Goal: Transaction & Acquisition: Book appointment/travel/reservation

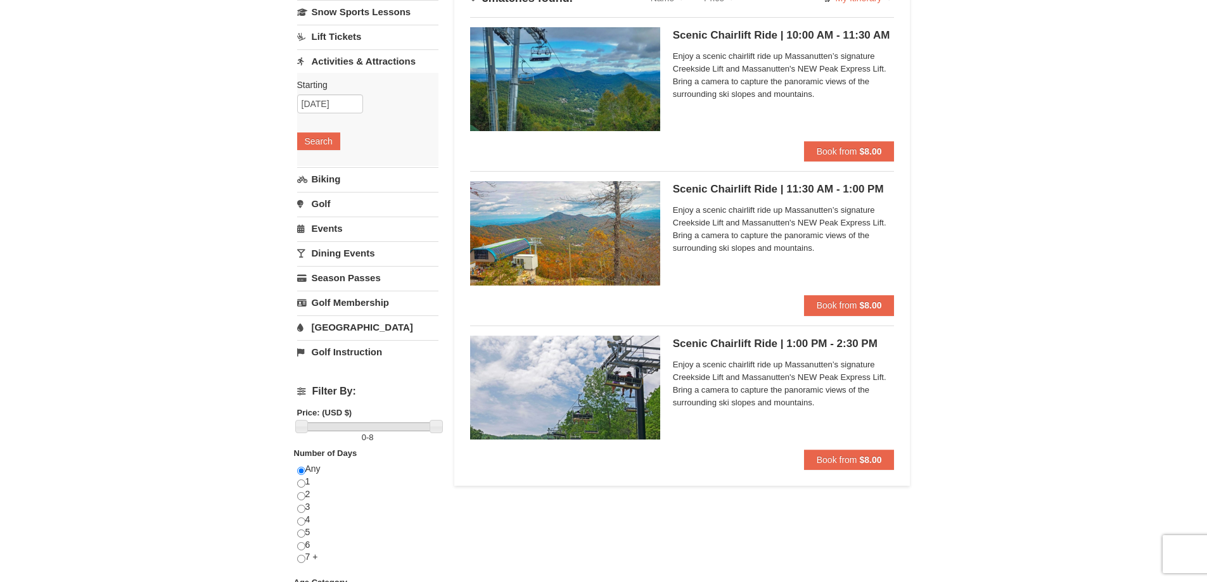
scroll to position [127, 0]
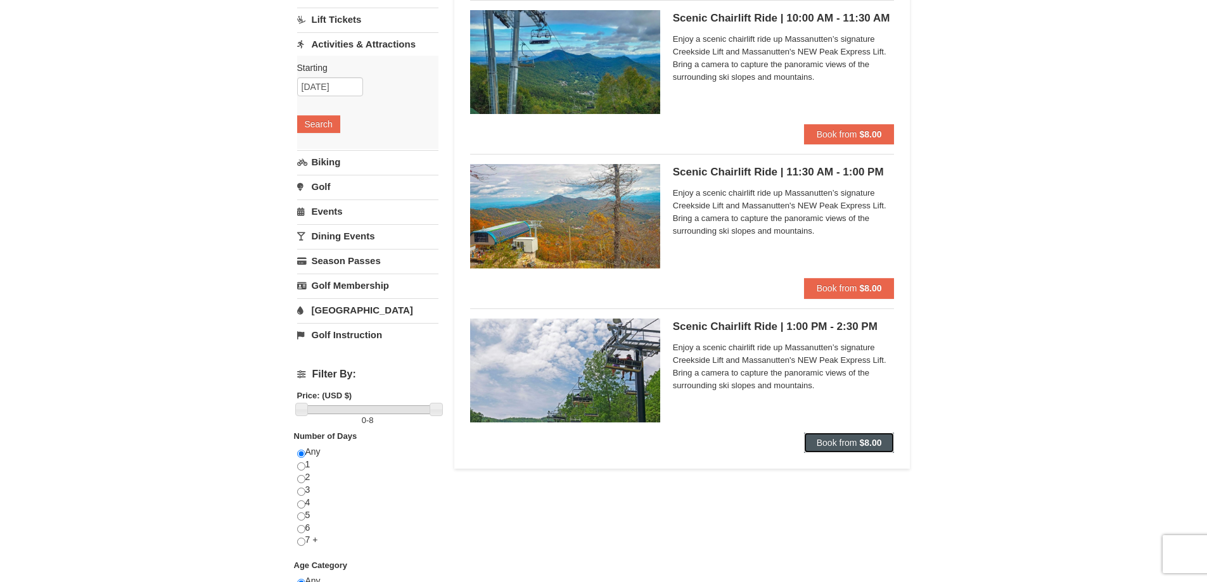
click at [842, 445] on span "Book from" at bounding box center [837, 443] width 41 height 10
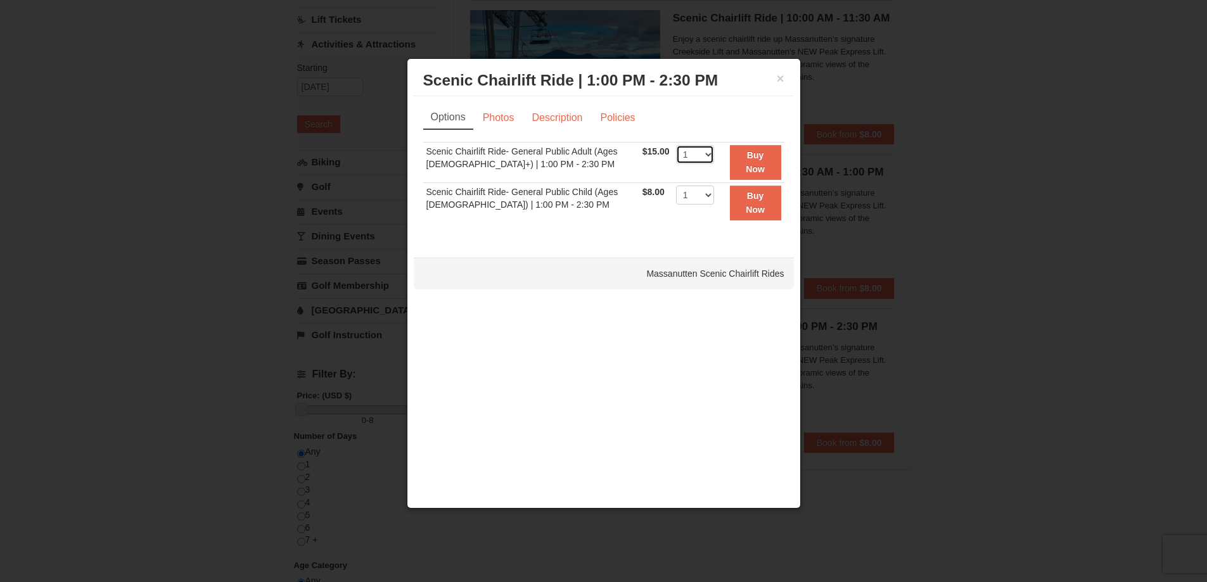
click at [705, 151] on select "1 2 3 4 5 6 7 8 9 10 11 12 13 14 15 16 17 18 19 20 21 22" at bounding box center [695, 154] width 38 height 19
select select "2"
click at [676, 145] on select "1 2 3 4 5 6 7 8 9 10 11 12 13 14 15 16 17 18 19 20 21 22" at bounding box center [695, 154] width 38 height 19
click at [749, 165] on strong "Buy Now" at bounding box center [755, 162] width 19 height 24
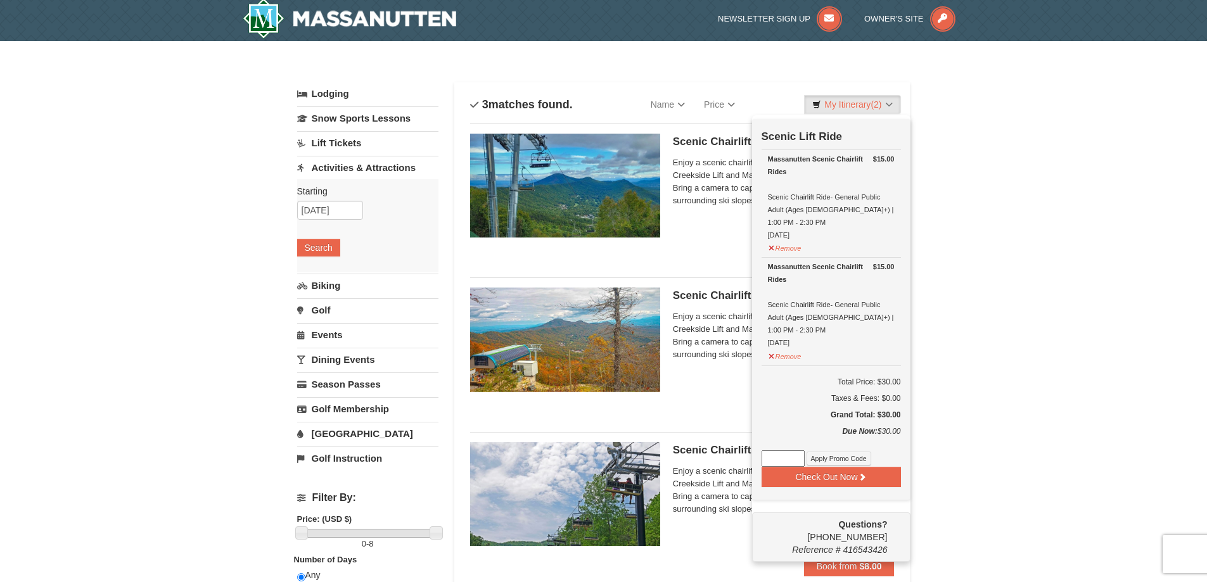
scroll to position [4, 0]
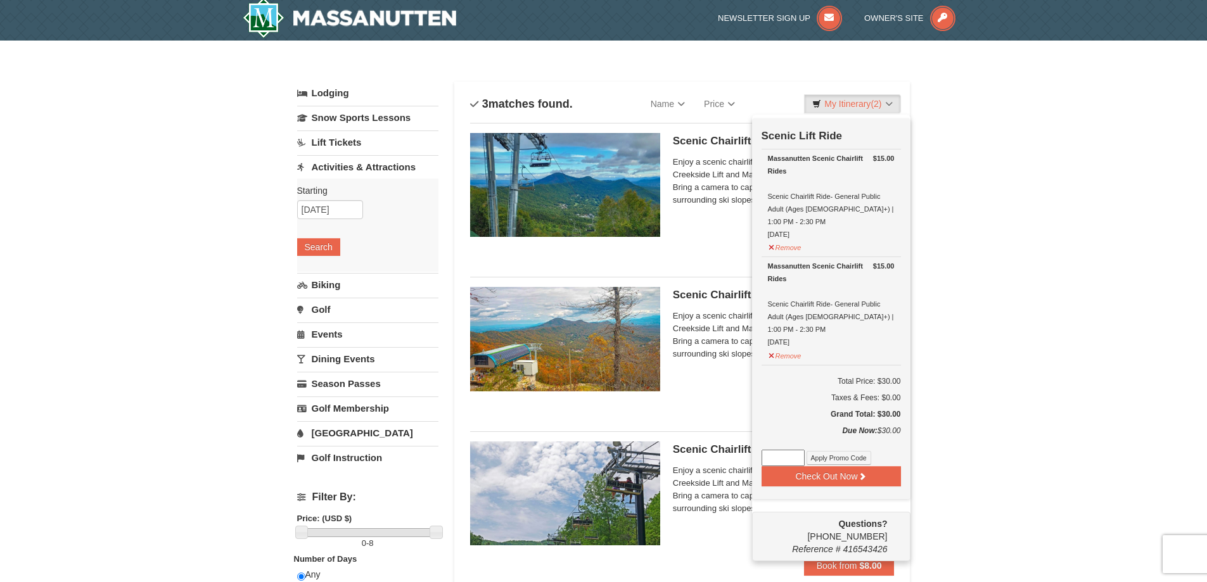
click at [854, 463] on div "Check Out Now Scenic Lift Ride $15.00 Massanutten Scenic Chairlift Rides Scenic…" at bounding box center [831, 308] width 158 height 381
click at [828, 466] on button "Check Out Now" at bounding box center [831, 476] width 139 height 20
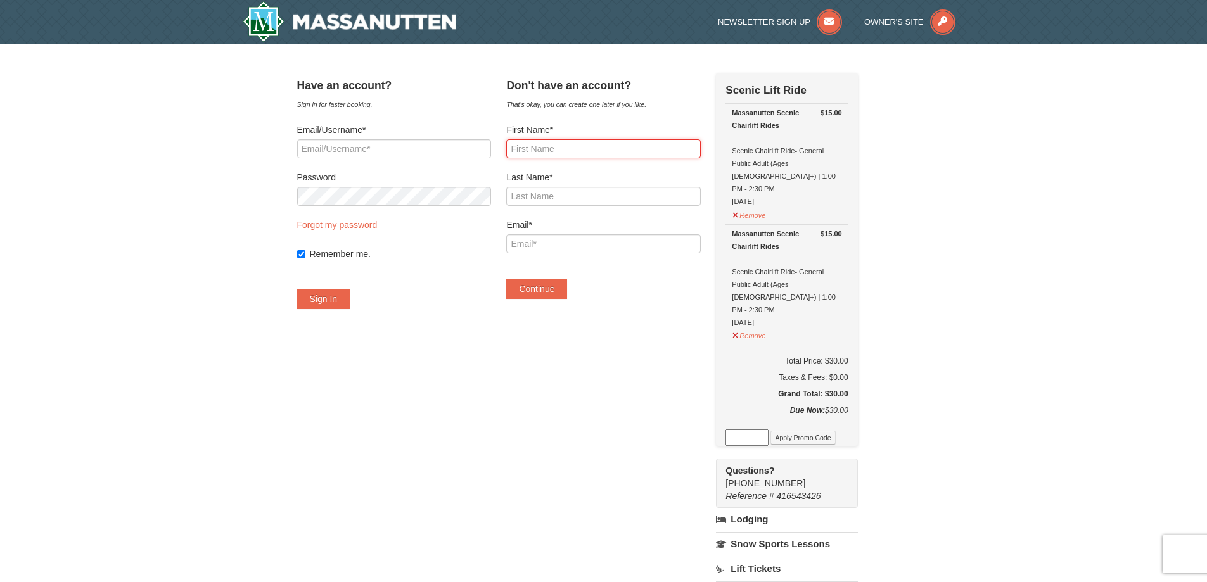
click at [597, 155] on input "First Name*" at bounding box center [603, 148] width 194 height 19
type input "TRINH"
type input "NGUYEN"
type input "BANGTRINH7794@GMAIL.COM"
click at [567, 288] on button "Continue" at bounding box center [536, 289] width 61 height 20
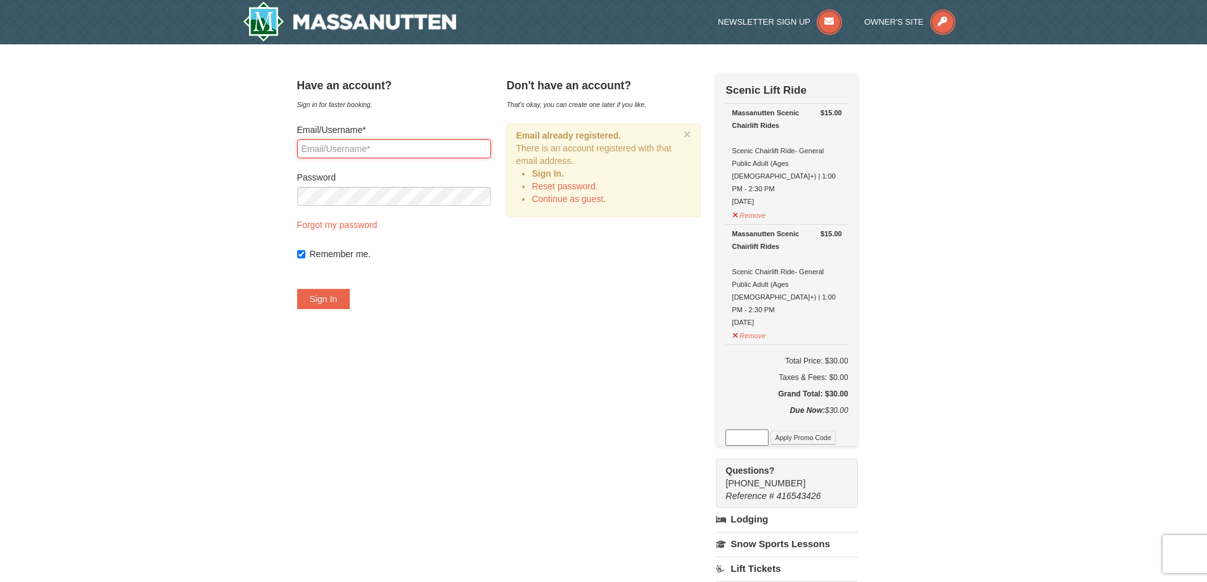
click at [403, 148] on input "Email/Username*" at bounding box center [394, 148] width 194 height 19
type input "BANGTRINH7794@GMAIL.COM"
click at [297, 289] on button "Sign In" at bounding box center [323, 299] width 53 height 20
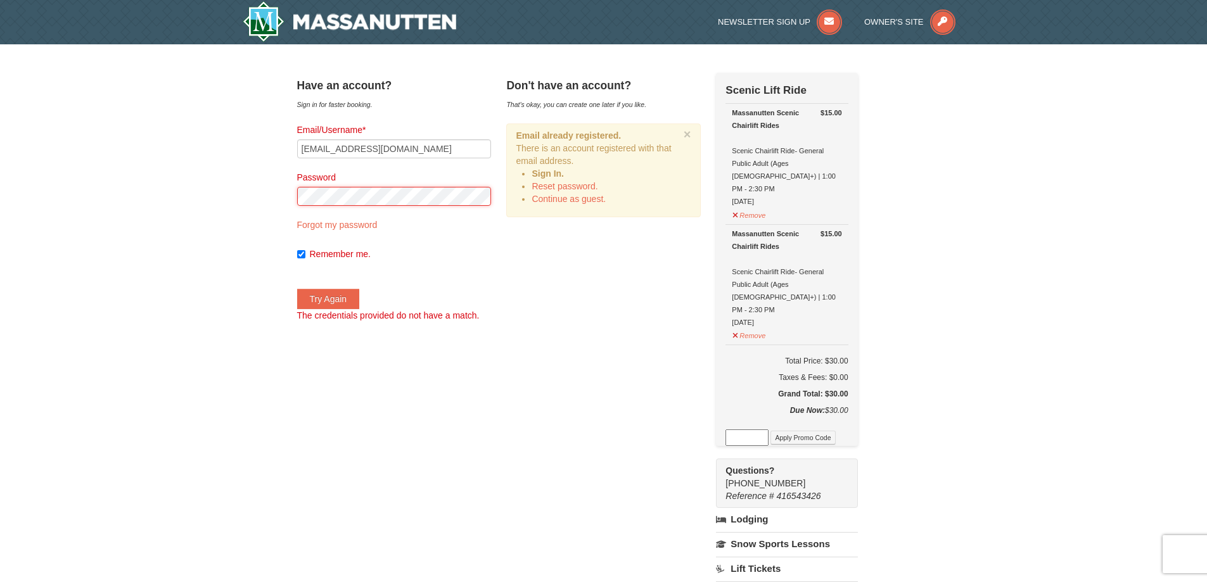
click at [289, 199] on div "× Have an account? Sign in for faster booking. Email/Username* BANGTRINH7794@GM…" at bounding box center [604, 444] width 639 height 774
click at [297, 289] on button "Try Again" at bounding box center [328, 299] width 63 height 20
click at [464, 147] on input "BANGTRINH7794@GMAIL.COM" at bounding box center [394, 148] width 194 height 19
click at [616, 289] on div "Have an account? Sign in for faster booking. Email/Username* BANGTRINH7794@GMAI…" at bounding box center [603, 444] width 613 height 743
click at [598, 184] on link "Reset password." at bounding box center [565, 186] width 66 height 10
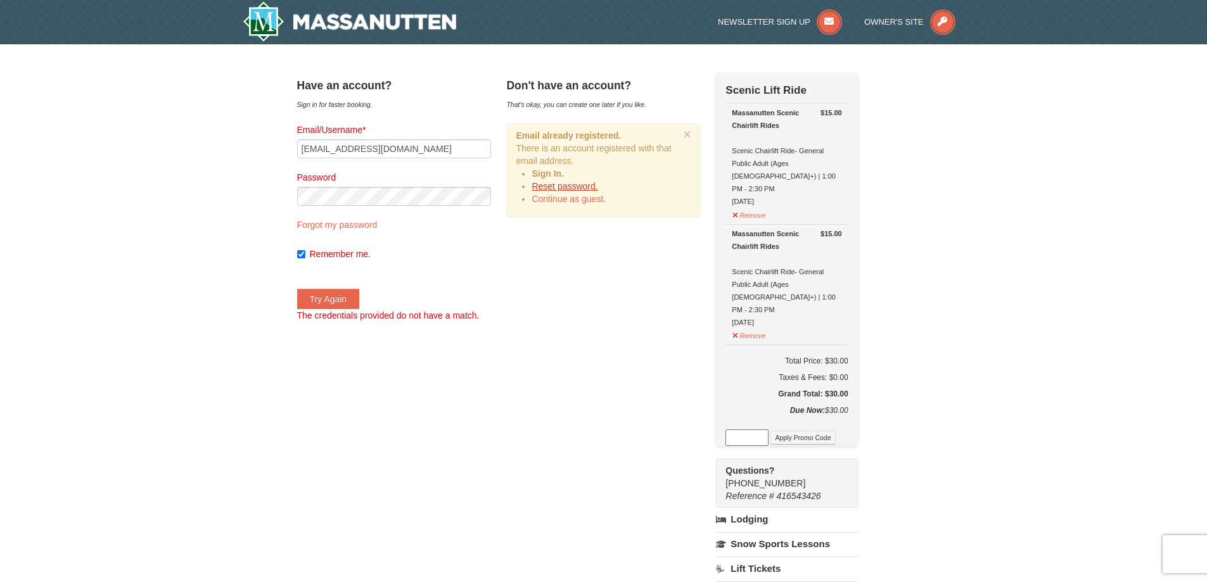
type input "BANGTRINH7794@GMAIL.COM"
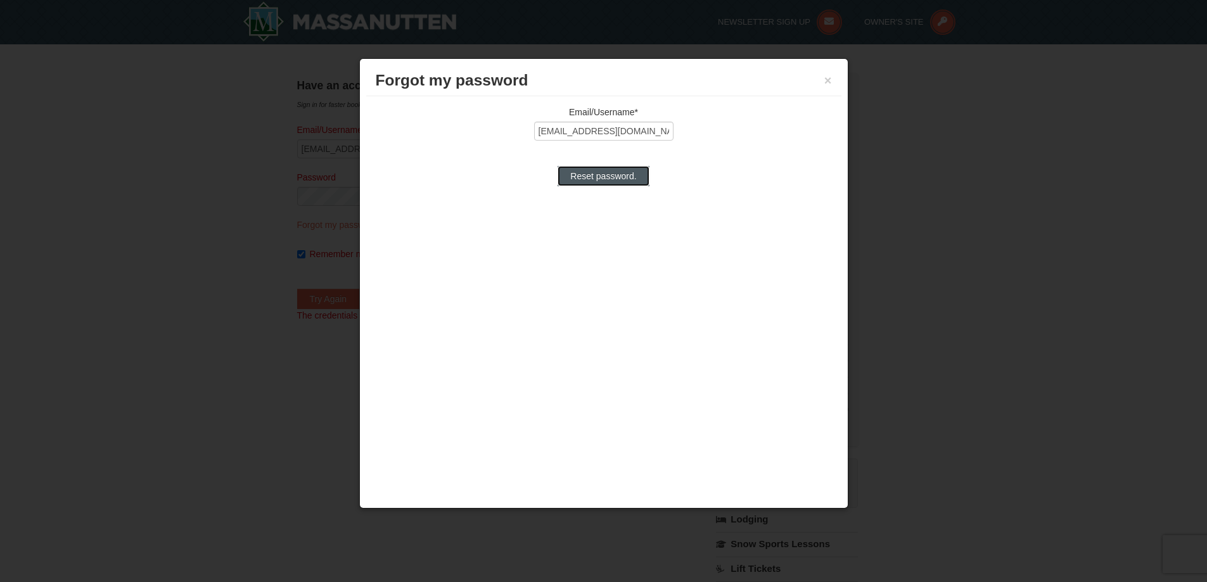
click at [596, 175] on input "Reset password." at bounding box center [603, 176] width 91 height 20
type input "Processing..."
type input "BANGTRINH7794@GMAIL.COM"
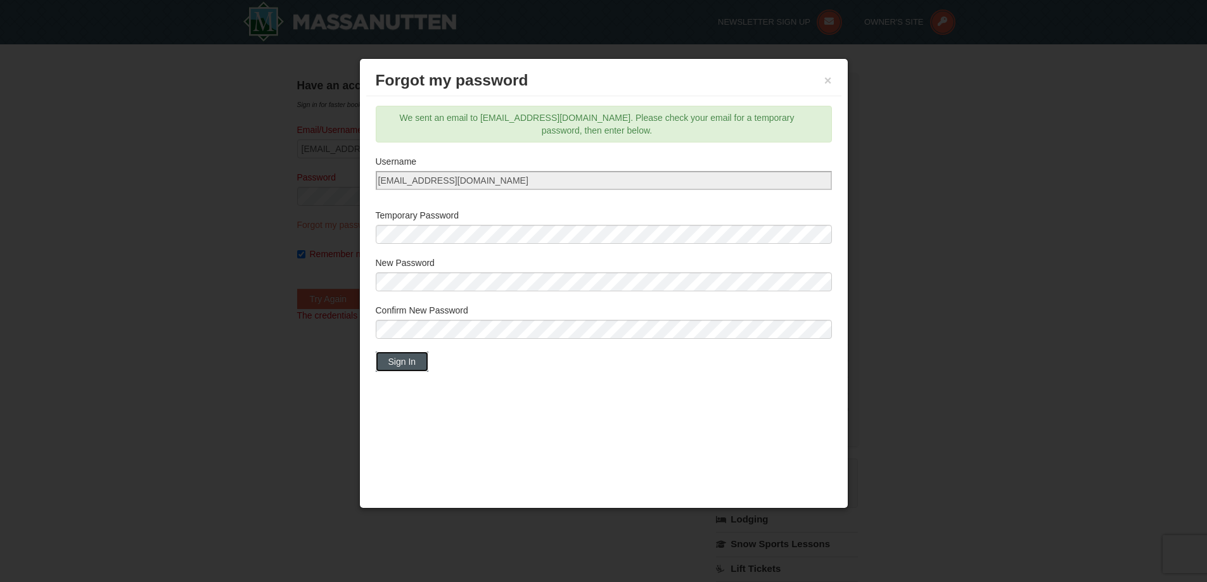
click at [421, 357] on button "Sign In" at bounding box center [402, 362] width 53 height 20
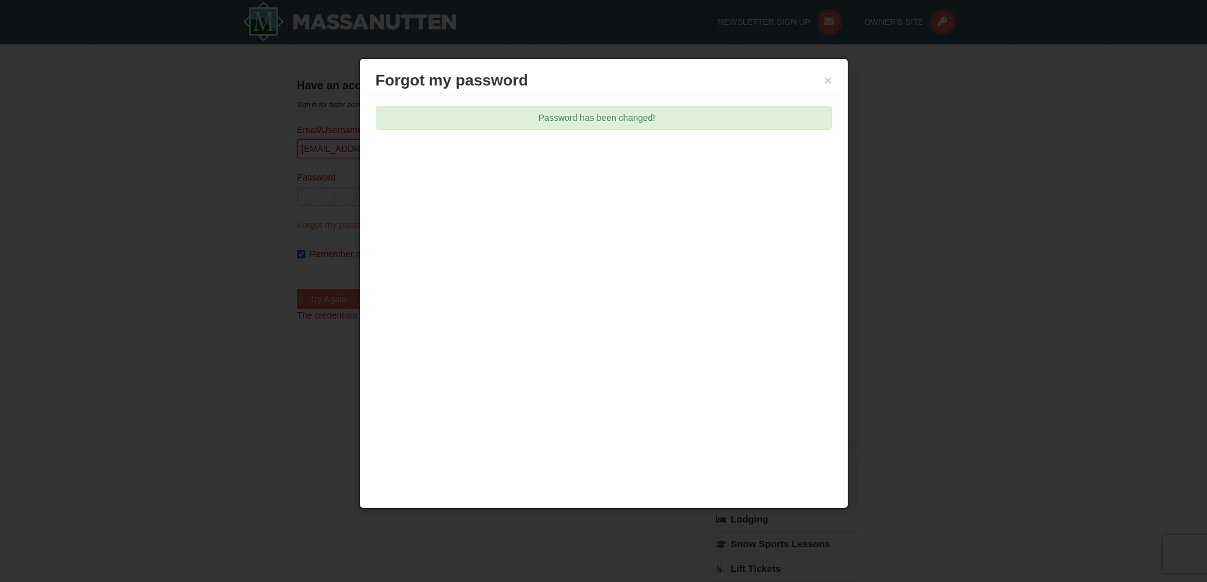
type input "bangtrinh7794@gmail.com"
click at [825, 76] on button "×" at bounding box center [828, 80] width 8 height 13
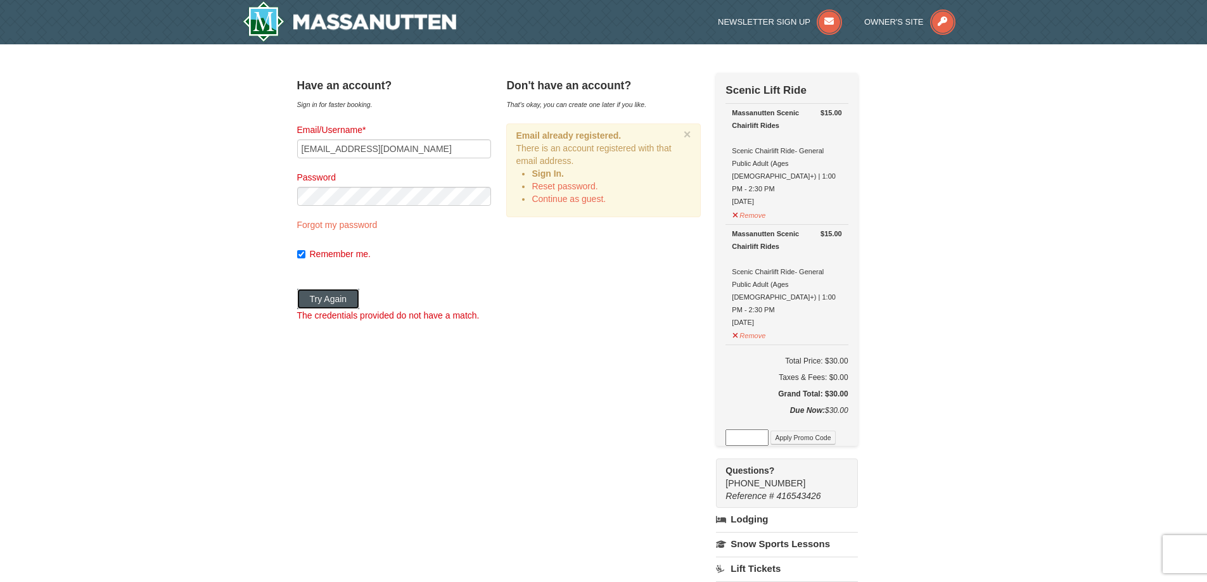
click at [356, 299] on button "Try Again" at bounding box center [328, 299] width 63 height 20
click at [285, 193] on div "× Have an account? Sign in for faster booking. Email/Username* bangtrinh7794@gm…" at bounding box center [604, 444] width 639 height 774
click at [517, 316] on div "Have an account? Sign in for faster booking. Email/Username* bangtrinh7794@gmai…" at bounding box center [603, 444] width 613 height 743
click at [355, 300] on button "Try Again" at bounding box center [328, 299] width 63 height 20
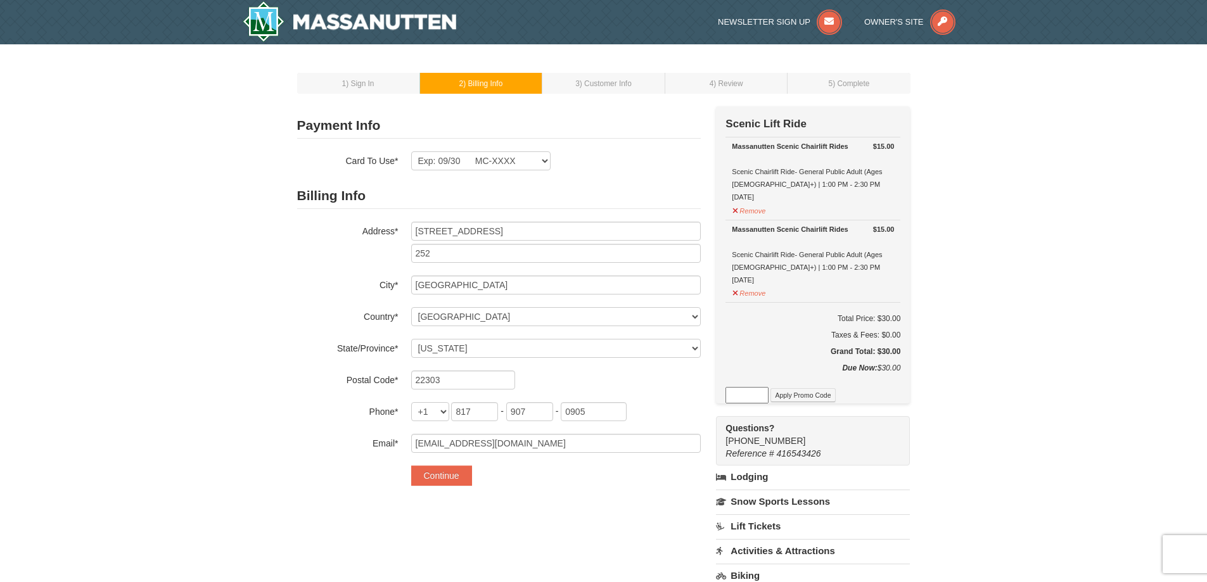
select select "VA"
click at [532, 165] on select "Exp: 09/30 MC-XXXX New Card" at bounding box center [480, 160] width 139 height 19
click at [605, 160] on div "Exp: 09/30 MC-XXXX New Card Are you sure you want to remove this card? No Yes" at bounding box center [556, 160] width 290 height 19
click at [530, 160] on select "Exp: 09/30 MC-XXXX New Card" at bounding box center [480, 160] width 139 height 19
click at [574, 158] on div "Exp: 09/30 MC-XXXX New Card Are you sure you want to remove this card? No Yes" at bounding box center [556, 160] width 290 height 19
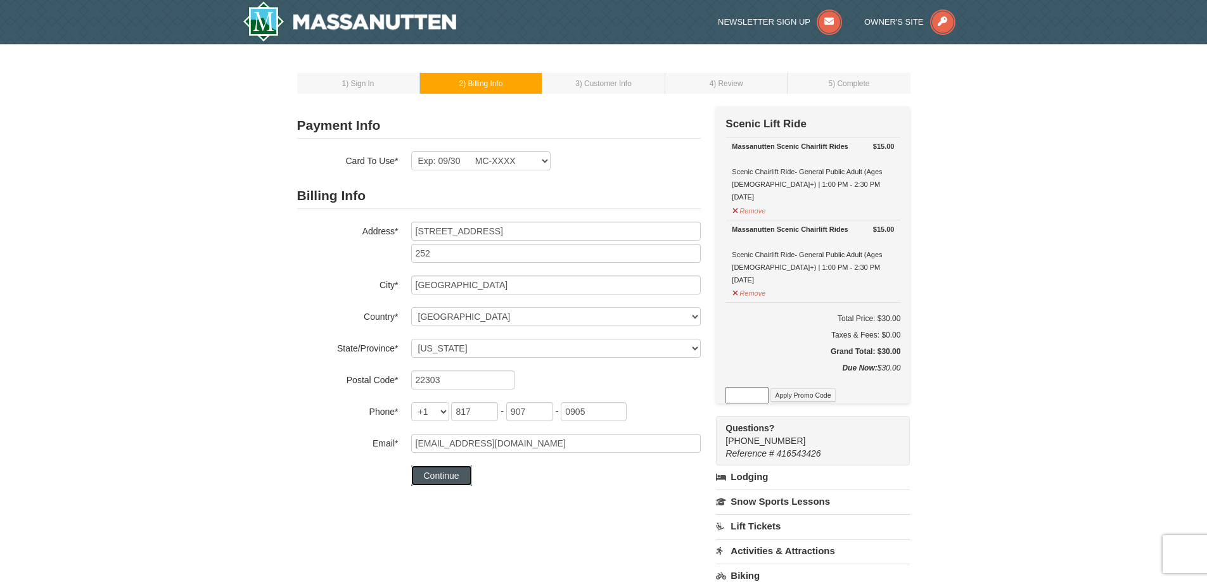
click at [456, 479] on button "Continue" at bounding box center [441, 476] width 61 height 20
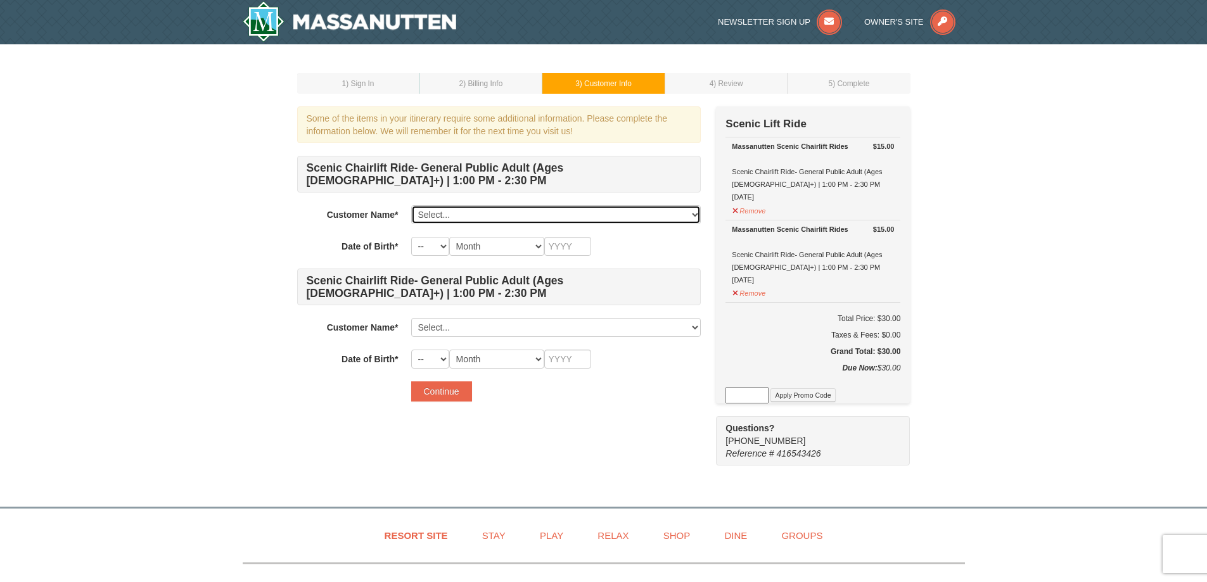
click at [511, 216] on select "Select... TRINH NGUYEN Hao Hao Add New..." at bounding box center [556, 214] width 290 height 19
select select "28350634"
click at [411, 205] on select "Select... TRINH NGUYEN Hao Hao Add New..." at bounding box center [556, 214] width 290 height 19
click at [432, 248] on select "-- 01 02 03 04 05 06 07 08 09 10 11 12 13 14 15 16 17 18 19 20 21 22 23 24 25 2…" at bounding box center [430, 246] width 38 height 19
select select "07"
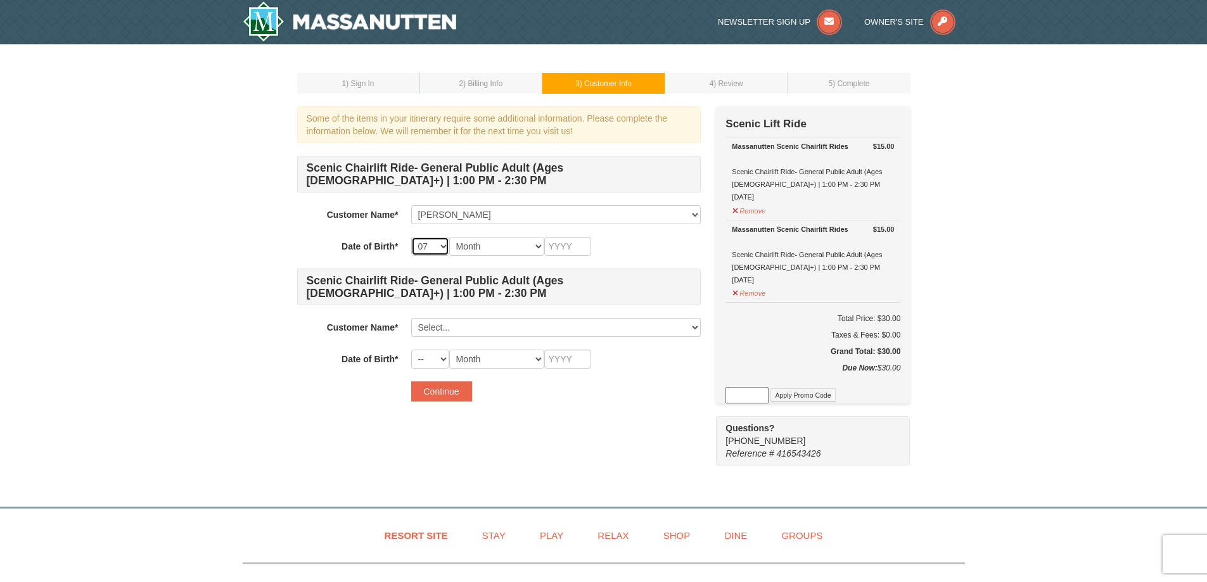
click at [411, 237] on select "-- 01 02 03 04 05 06 07 08 09 10 11 12 13 14 15 16 17 18 19 20 21 22 23 24 25 2…" at bounding box center [430, 246] width 38 height 19
click at [489, 245] on select "Month January February March April May June July August September October Novem…" at bounding box center [496, 246] width 95 height 19
select select "07"
click at [449, 237] on select "Month January February March April May June July August September October Novem…" at bounding box center [496, 246] width 95 height 19
click at [562, 253] on input "text" at bounding box center [567, 246] width 47 height 19
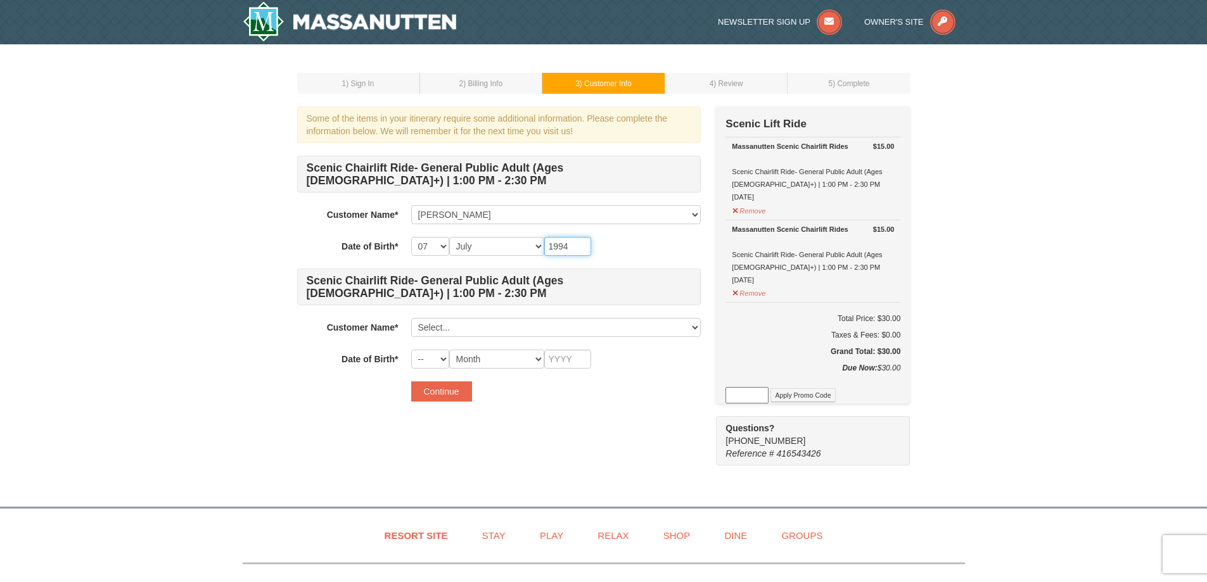
type input "1994"
click at [445, 325] on select "Select... TRINH NGUYEN Hao Hao Add New..." at bounding box center [556, 327] width 290 height 19
select select "28350646"
click at [411, 318] on select "Select... TRINH NGUYEN Hao Hao Add New..." at bounding box center [556, 327] width 290 height 19
click at [478, 330] on select "Select... TRINH NGUYEN Hao Hao Add New..." at bounding box center [556, 327] width 290 height 19
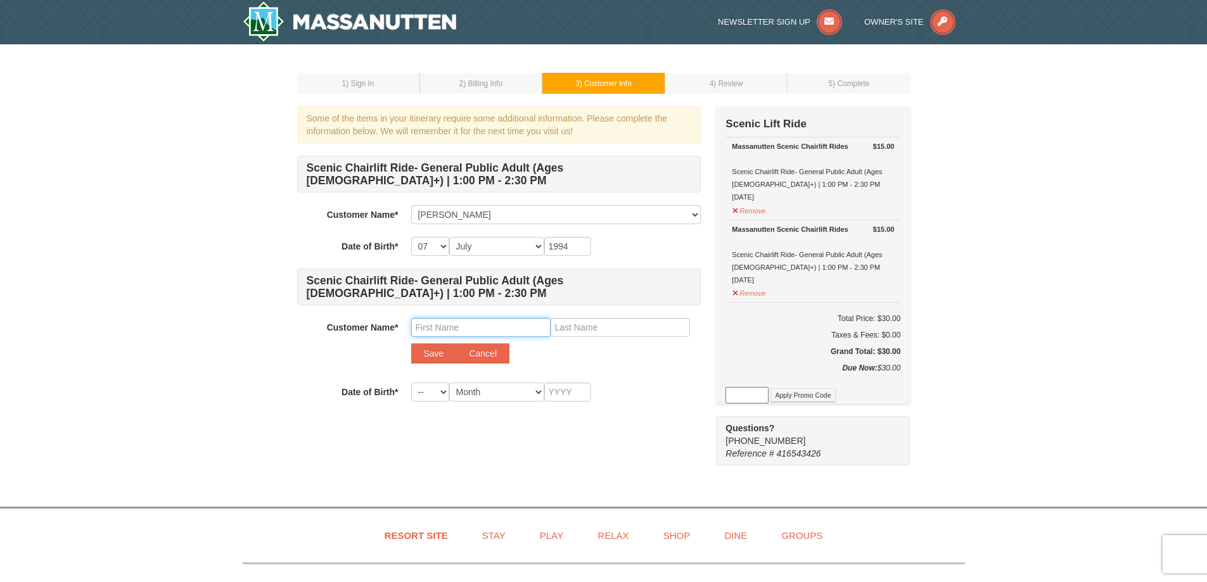
click at [470, 328] on input "text" at bounding box center [480, 327] width 139 height 19
type input "Hao"
click at [572, 330] on input "text" at bounding box center [620, 327] width 139 height 19
type input "Li"
click at [448, 392] on select "-- 01 02 03 04 05 06 07 08 09 10 11 12 13 14 15 16 17 18 19 20 21 22 23 24 25 2…" at bounding box center [430, 392] width 38 height 19
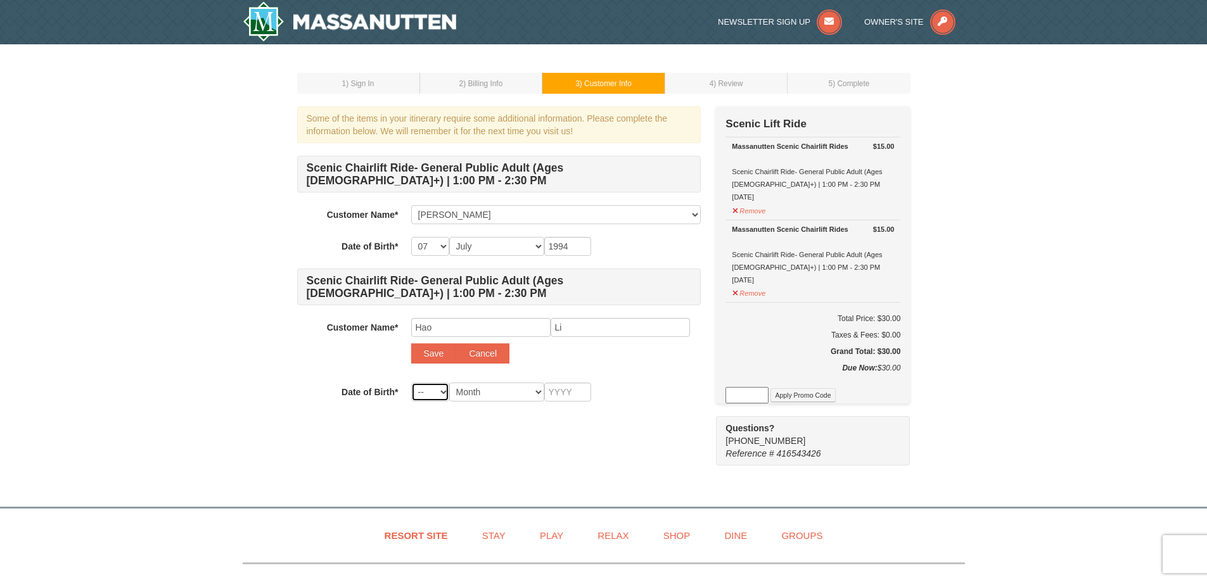
select select "01"
click at [411, 383] on select "-- 01 02 03 04 05 06 07 08 09 10 11 12 13 14 15 16 17 18 19 20 21 22 23 24 25 2…" at bounding box center [430, 392] width 38 height 19
click at [491, 396] on select "Month January February March April May June July August September October Novem…" at bounding box center [496, 392] width 95 height 19
select select "09"
click at [449, 383] on select "Month January February March April May June July August September October Novem…" at bounding box center [496, 392] width 95 height 19
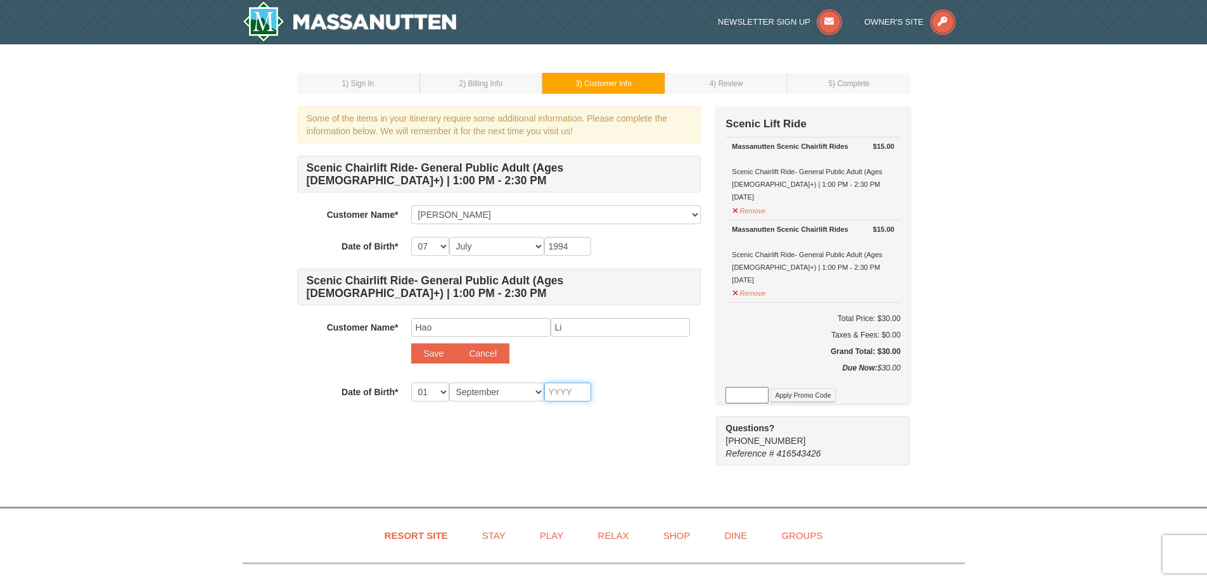
click at [553, 390] on input "text" at bounding box center [567, 392] width 47 height 19
type input "1985"
click at [600, 425] on div "Continue" at bounding box center [556, 424] width 290 height 20
click at [440, 357] on button "Save" at bounding box center [434, 353] width 46 height 20
select select
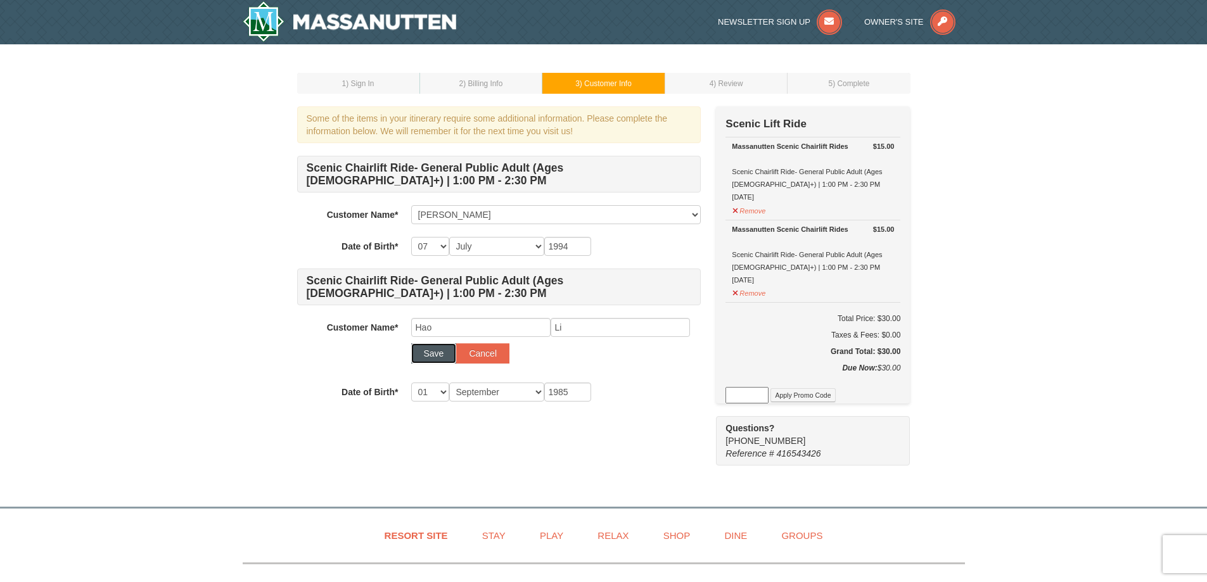
select select
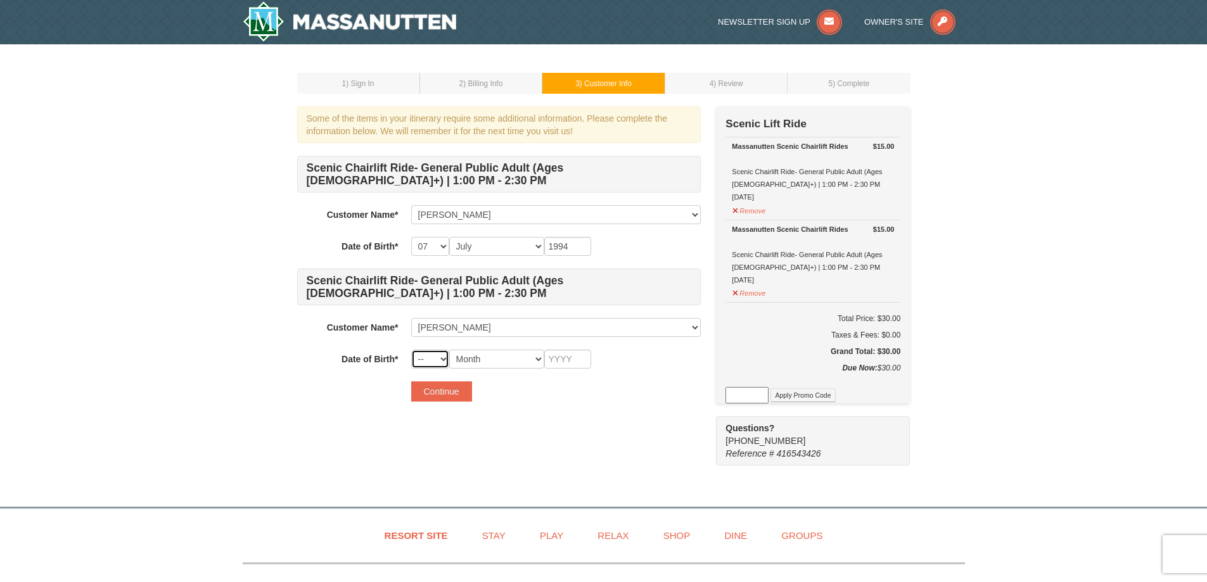
click at [445, 355] on select "-- 01 02 03 04 05 06 07 08 09 10 11 12 13 14 15 16 17 18 19 20 21 22 23 24 25 2…" at bounding box center [430, 359] width 38 height 19
select select "01"
click at [411, 350] on select "-- 01 02 03 04 05 06 07 08 09 10 11 12 13 14 15 16 17 18 19 20 21 22 23 24 25 2…" at bounding box center [430, 359] width 38 height 19
click at [506, 353] on select "Month January February March April May June July August September October Novem…" at bounding box center [496, 359] width 95 height 19
select select "09"
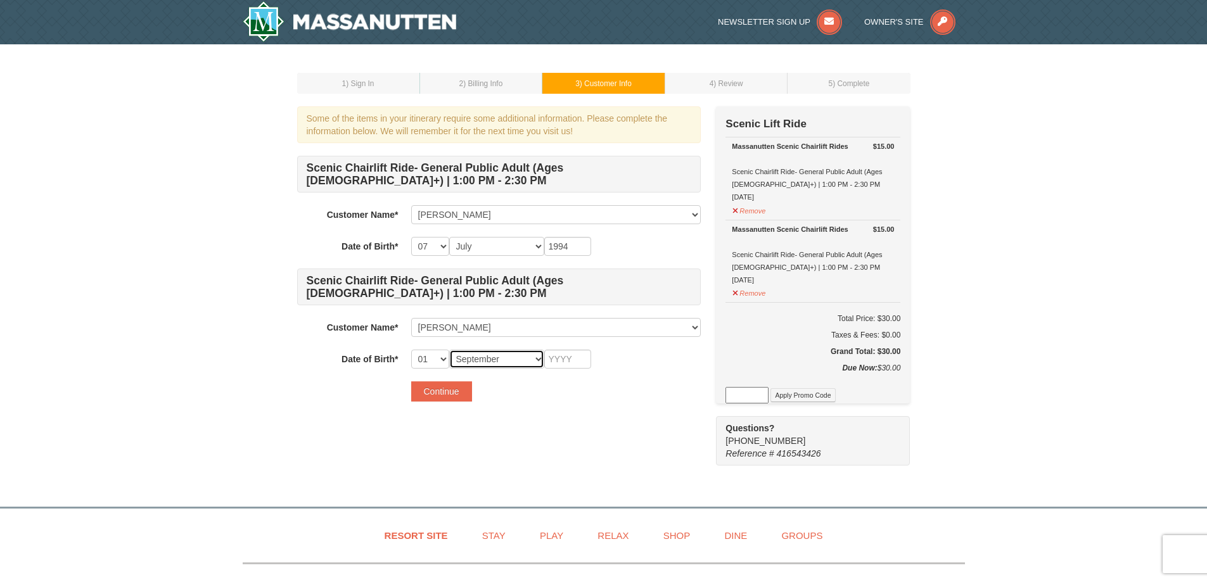
click at [449, 350] on select "Month January February March April May June July August September October Novem…" at bounding box center [496, 359] width 95 height 19
click at [573, 354] on input "text" at bounding box center [567, 359] width 47 height 19
type input "0"
type input "1985"
click at [457, 388] on button "Continue" at bounding box center [441, 391] width 61 height 20
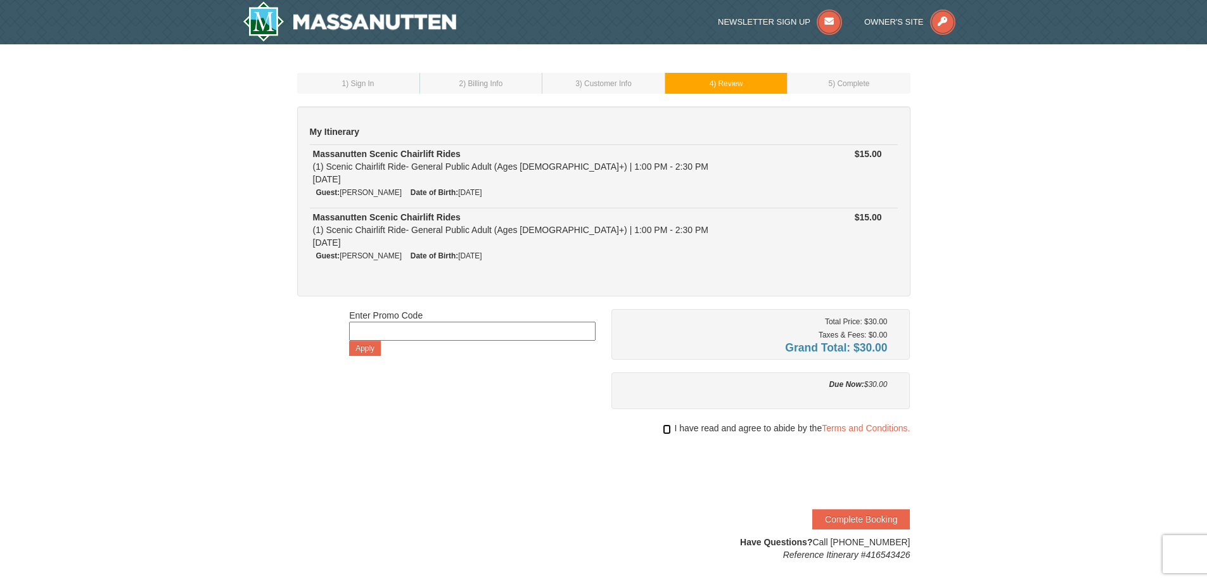
click at [669, 428] on input "checkbox" at bounding box center [667, 430] width 8 height 10
checkbox input "true"
click at [458, 338] on input at bounding box center [472, 331] width 247 height 19
paste input "25OffSkiHS25"
type input "25OffSkiHS25"
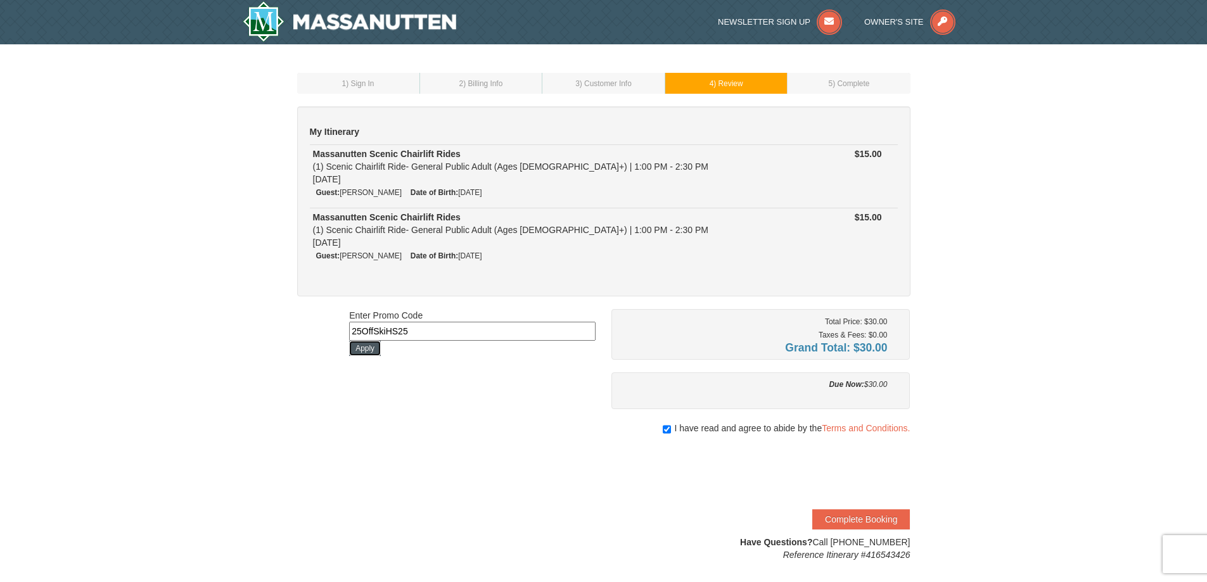
click at [367, 352] on button "Apply" at bounding box center [365, 348] width 32 height 15
click at [409, 334] on input at bounding box center [472, 331] width 247 height 19
paste input "PBSTAYANDPLAY"
type input "PBSTAYANDPLAY"
click at [376, 347] on button "Apply" at bounding box center [365, 348] width 32 height 15
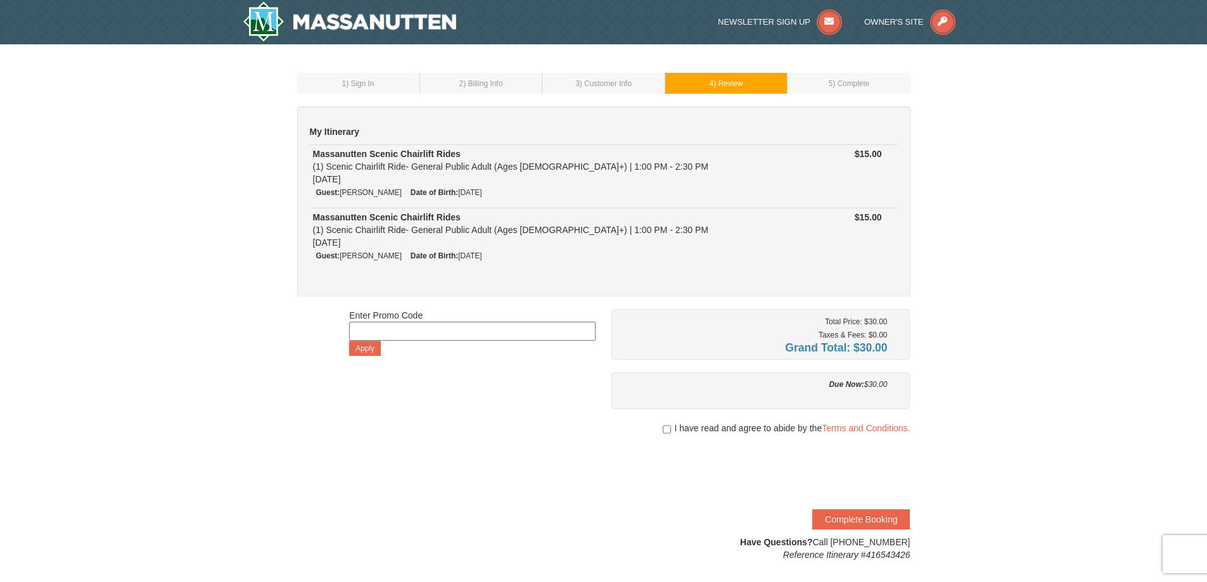
click at [674, 432] on span "I have read and agree to abide by the Terms and Conditions." at bounding box center [792, 428] width 236 height 13
click at [669, 431] on div "I have read and agree to abide by the Terms and Conditions." at bounding box center [761, 428] width 299 height 13
click at [664, 428] on input "checkbox" at bounding box center [667, 430] width 8 height 10
checkbox input "true"
click at [855, 515] on button "Complete Booking" at bounding box center [861, 519] width 98 height 20
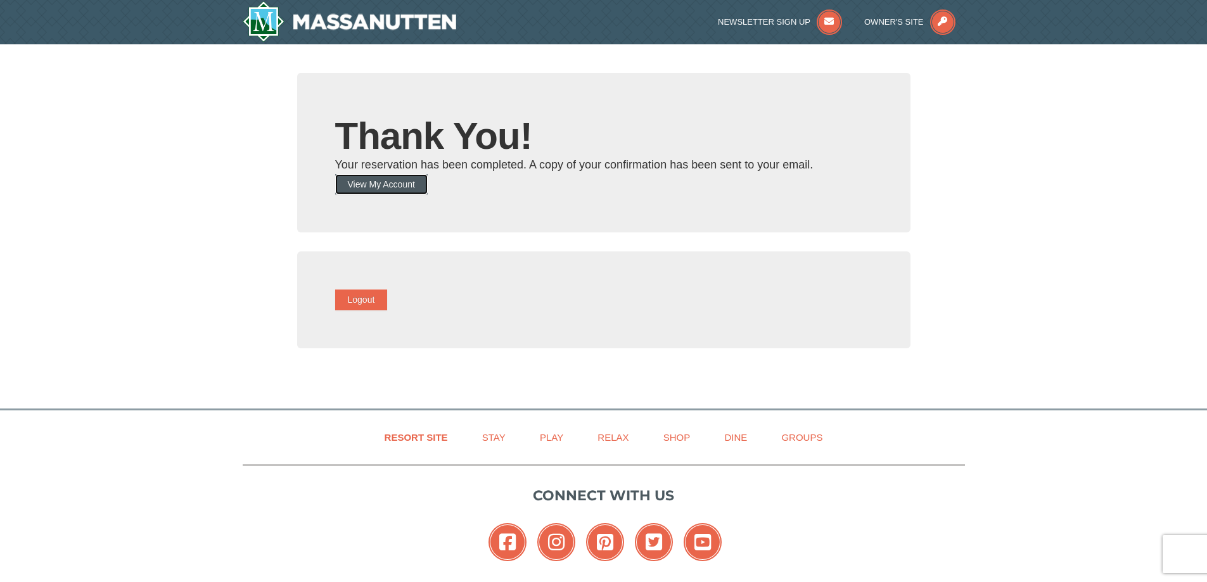
click at [400, 184] on button "View My Account" at bounding box center [381, 184] width 93 height 20
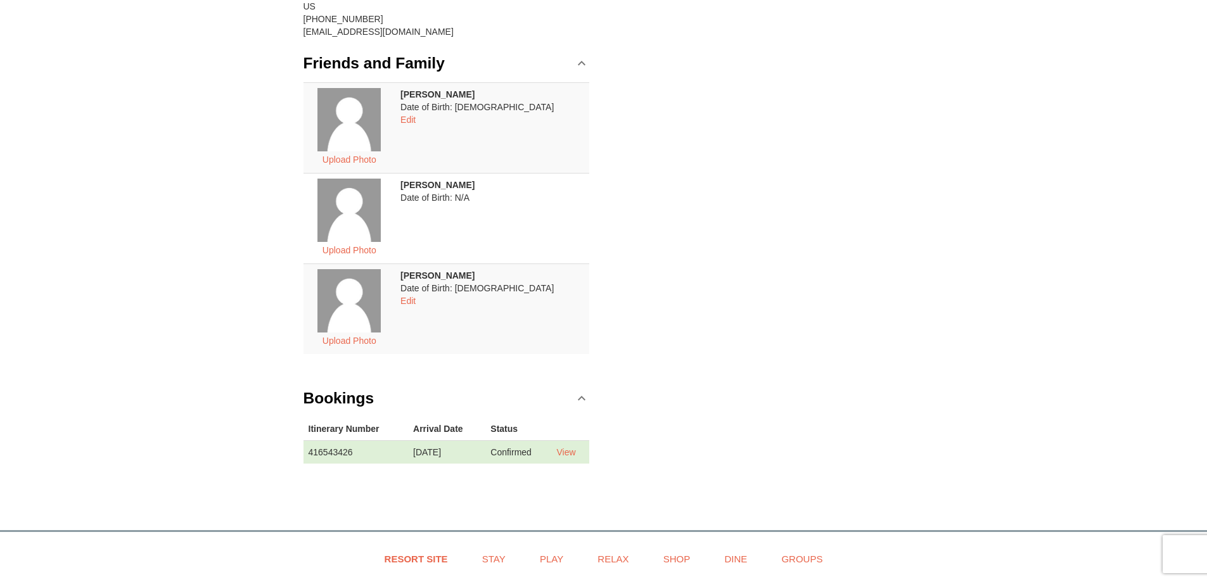
scroll to position [317, 0]
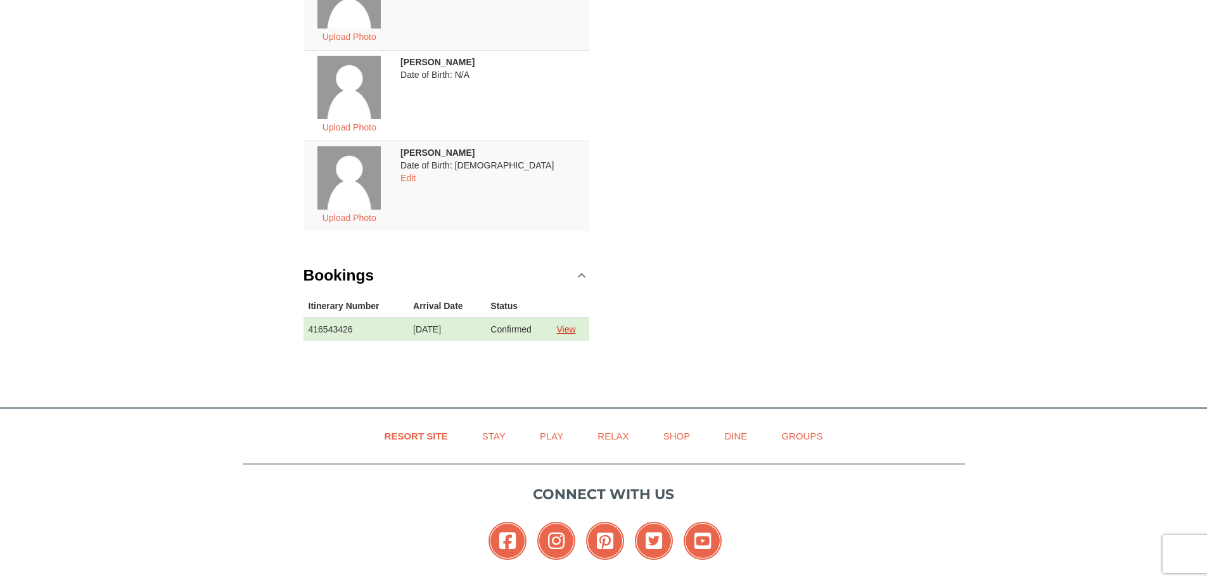
click at [571, 326] on link "View" at bounding box center [565, 329] width 19 height 10
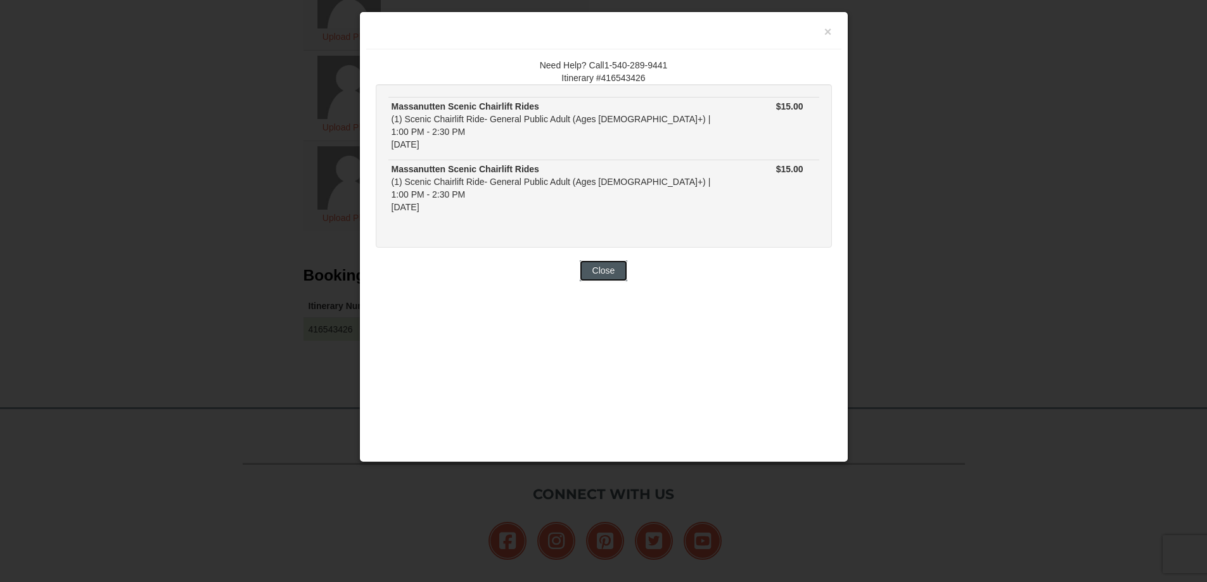
click at [613, 260] on button "Close" at bounding box center [604, 270] width 48 height 20
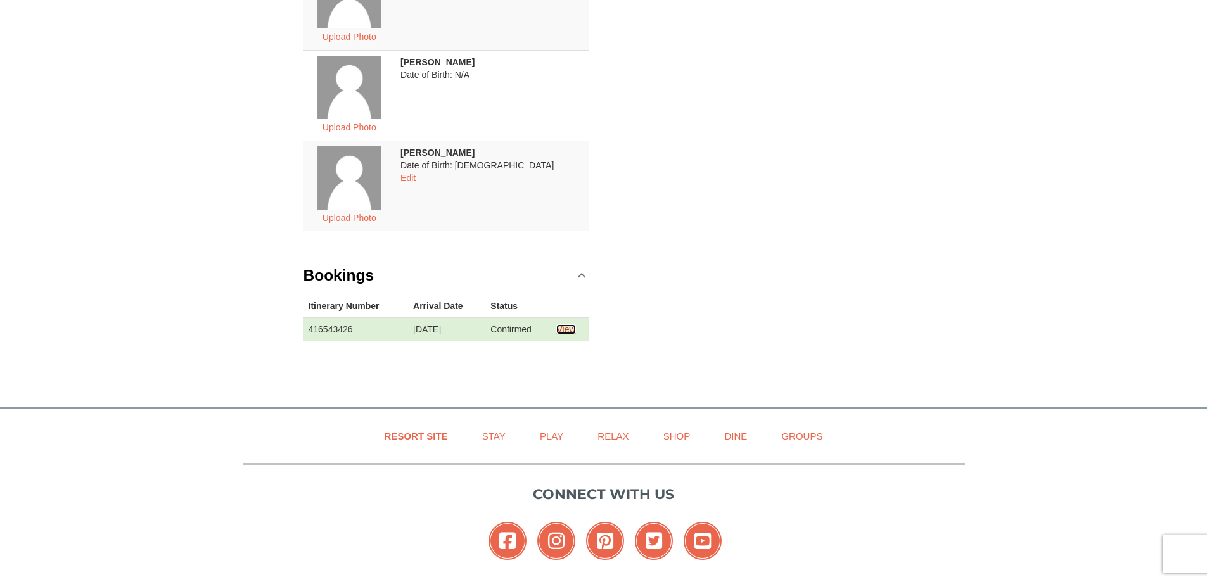
scroll to position [0, 0]
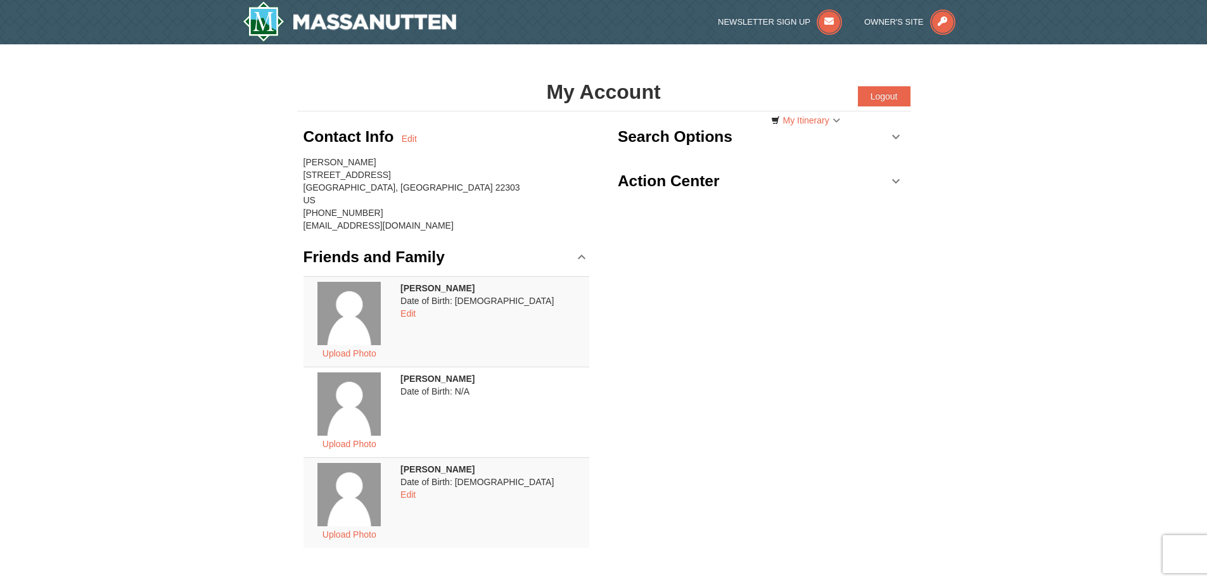
click at [719, 188] on h3 "Action Center" at bounding box center [669, 181] width 102 height 25
